Goal: Check status: Check status

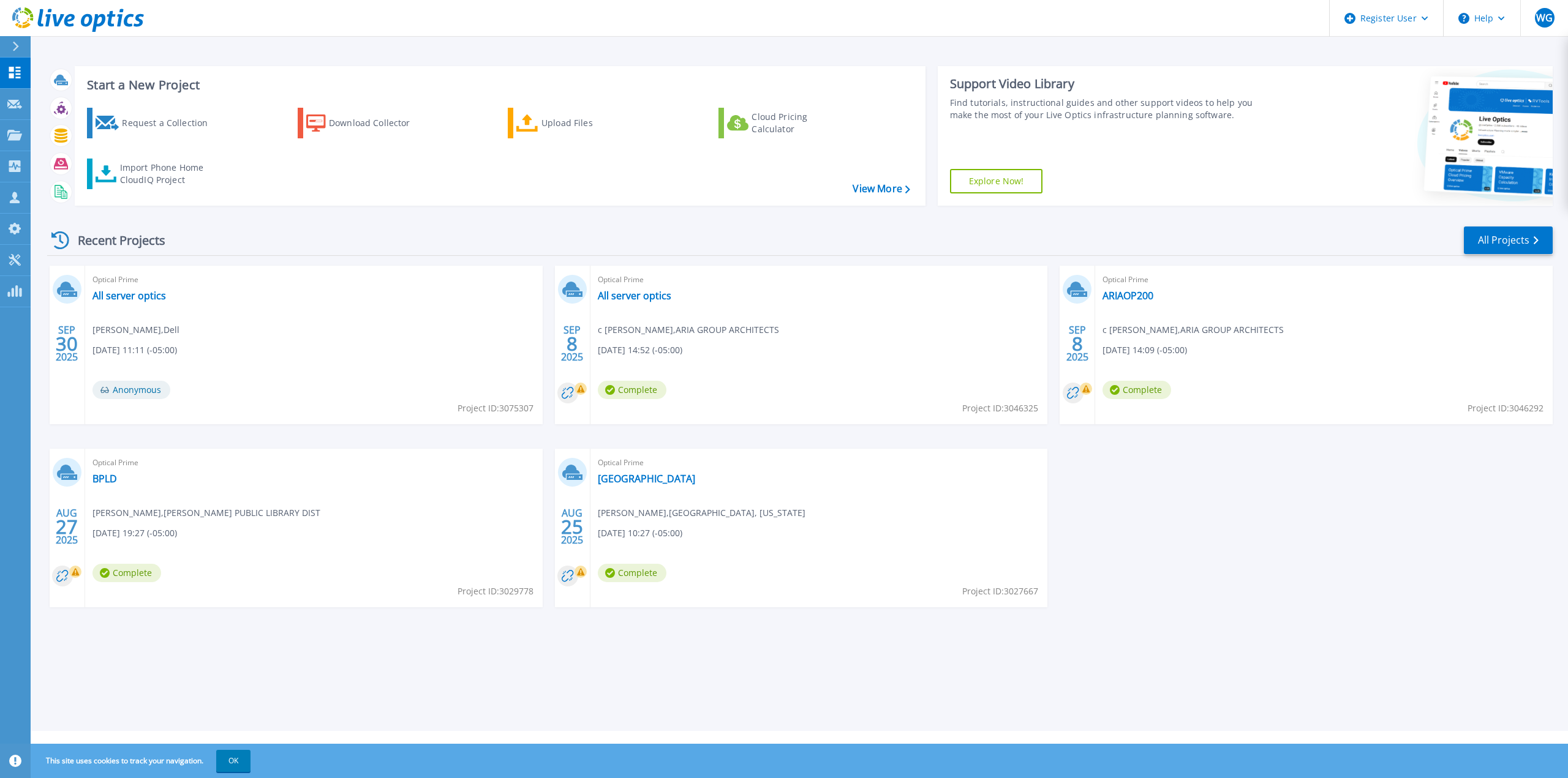
click at [148, 389] on span "Anonymous" at bounding box center [131, 390] width 78 height 18
click at [139, 335] on span "Will Gregory , Dell" at bounding box center [135, 330] width 87 height 14
click at [133, 292] on link "All server optics" at bounding box center [129, 296] width 73 height 12
click at [218, 360] on div "Optical Prime All server optics [PERSON_NAME] , Dell [DATE] 11:11 (-05:00) Anon…" at bounding box center [313, 345] width 457 height 158
click at [216, 350] on div "Optical Prime All server optics [PERSON_NAME] , Dell [DATE] 11:11 (-05:00) Anon…" at bounding box center [313, 345] width 457 height 158
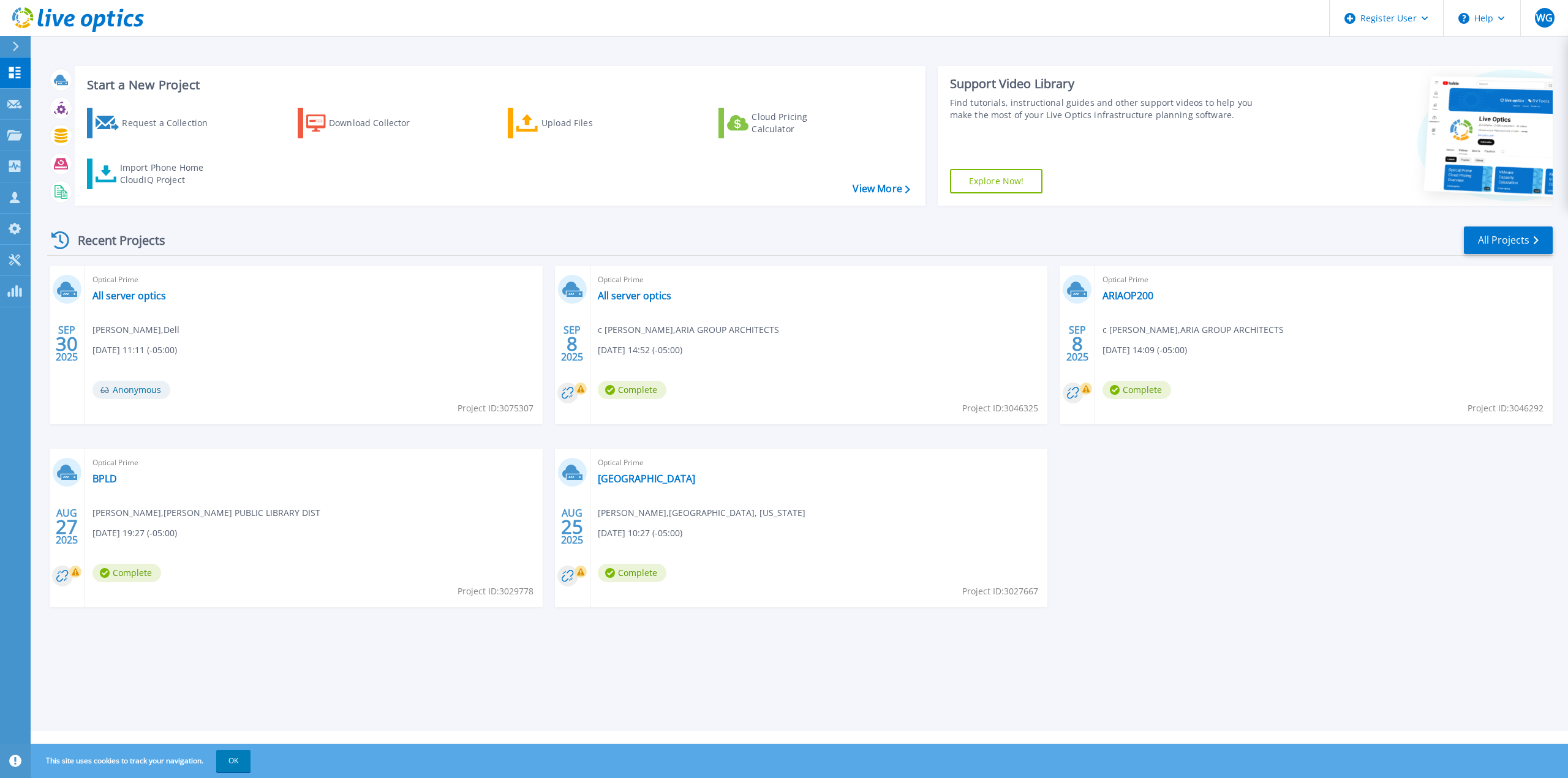
click at [334, 359] on div "Optical Prime All server optics [PERSON_NAME] , Dell [DATE] 11:11 (-05:00) Anon…" at bounding box center [313, 345] width 457 height 158
click at [154, 360] on div "Optical Prime All server optics [PERSON_NAME] , Dell [DATE] 11:11 (-05:00) Anon…" at bounding box center [313, 345] width 457 height 158
click at [124, 299] on link "All server optics" at bounding box center [129, 296] width 73 height 12
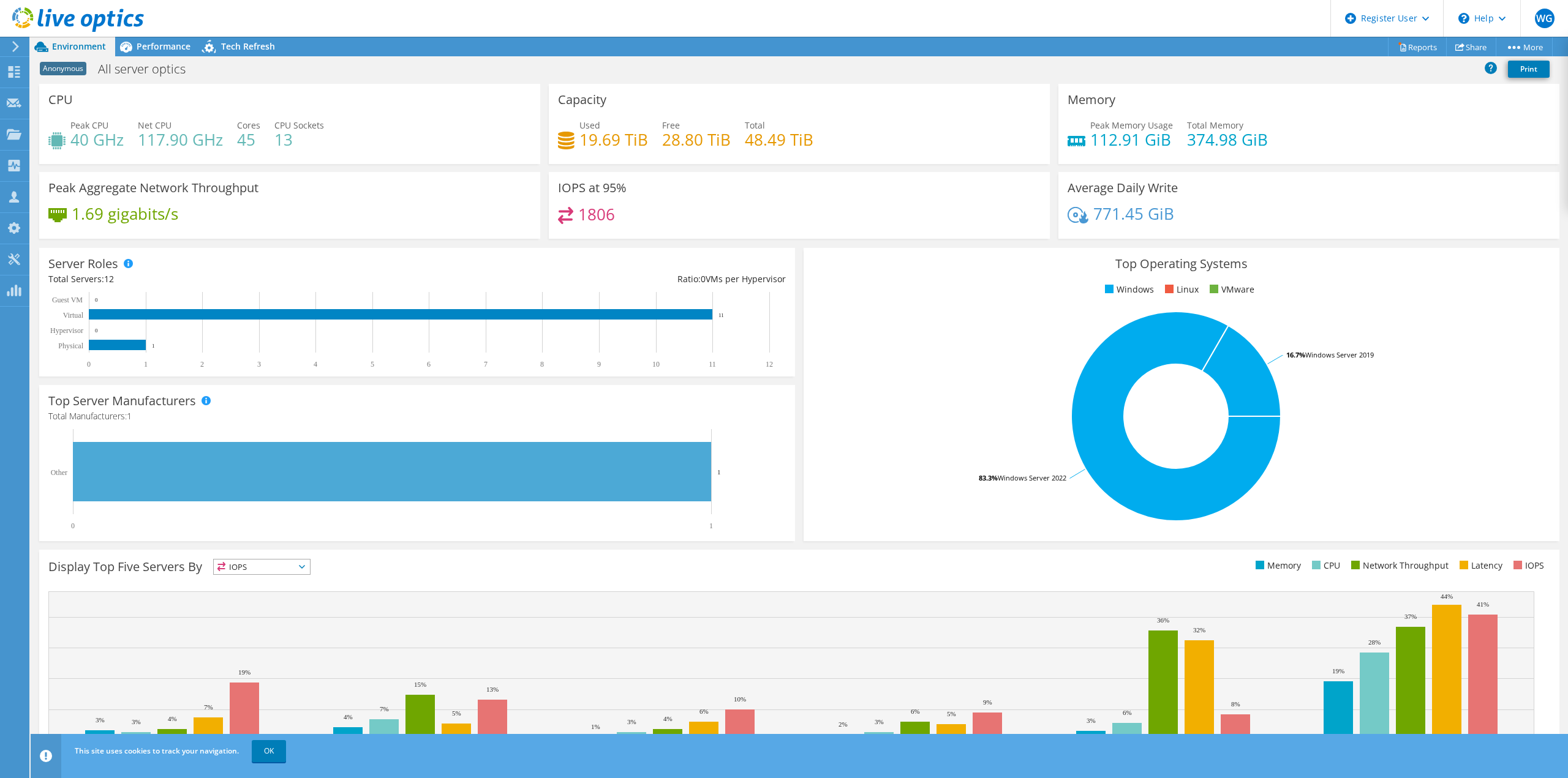
scroll to position [39, 0]
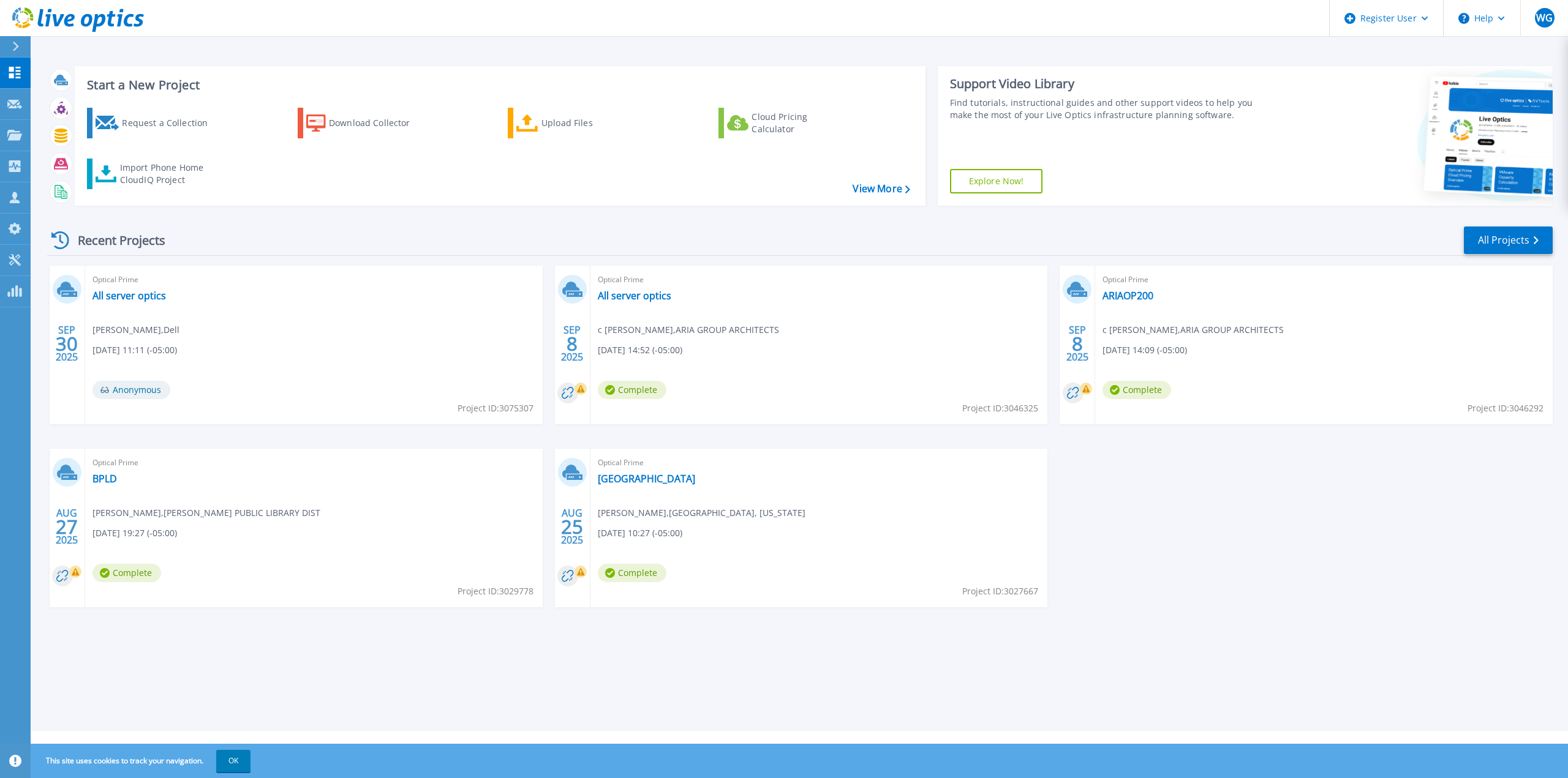
click at [1253, 546] on div "[DATE] Optical Prime All server optics [PERSON_NAME] , Dell [DATE] 11:11 (-05:0…" at bounding box center [795, 448] width 1515 height 366
drag, startPoint x: 1232, startPoint y: 501, endPoint x: 1213, endPoint y: 476, distance: 31.4
click at [1232, 501] on div "[DATE] Optical Prime All server optics [PERSON_NAME] , Dell [DATE] 11:11 (-05:0…" at bounding box center [795, 448] width 1515 height 366
